Goal: Transaction & Acquisition: Book appointment/travel/reservation

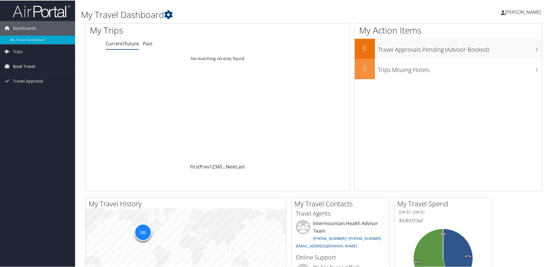
click at [36, 69] on link "Book Travel" at bounding box center [37, 66] width 75 height 14
click at [26, 94] on link "Book/Manage Online Trips" at bounding box center [37, 94] width 75 height 9
click at [18, 64] on span "Book Travel" at bounding box center [24, 66] width 22 height 14
click at [27, 94] on link "Book/Manage Online Trips" at bounding box center [37, 94] width 75 height 9
